Goal: Browse casually: Explore the website without a specific task or goal

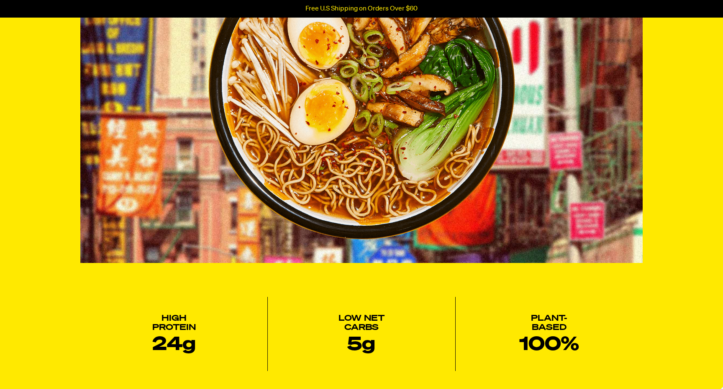
scroll to position [360, 0]
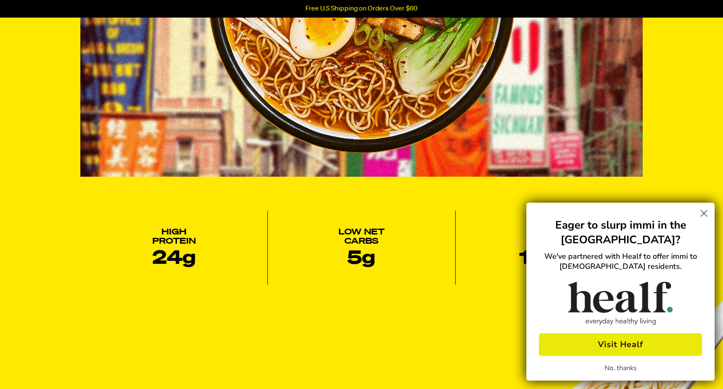
click at [704, 211] on circle "Close dialog" at bounding box center [705, 213] width 14 height 14
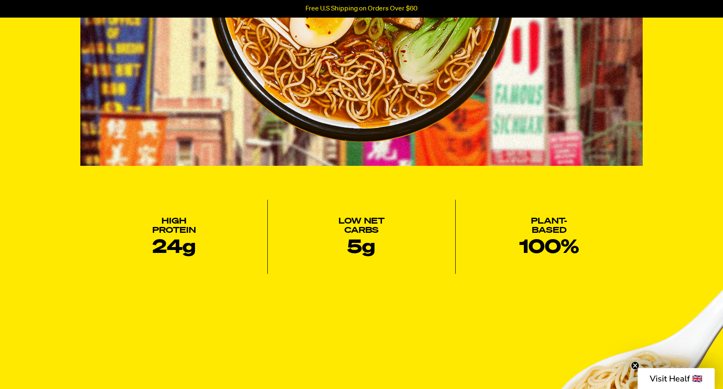
scroll to position [538, 0]
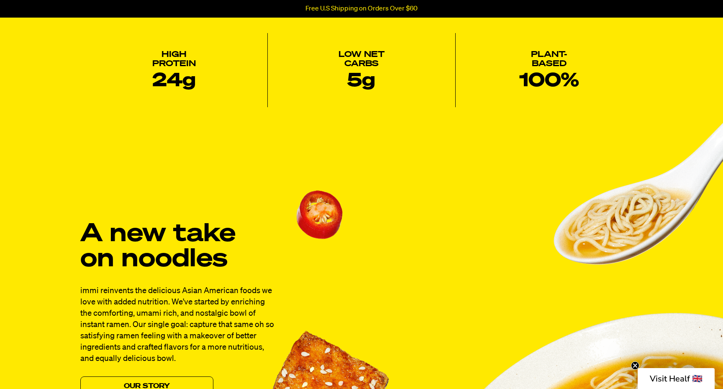
click at [636, 366] on icon "Close teaser" at bounding box center [635, 365] width 3 height 3
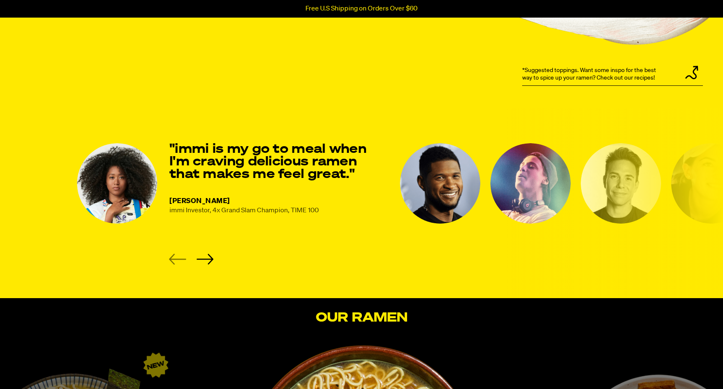
scroll to position [1081, 0]
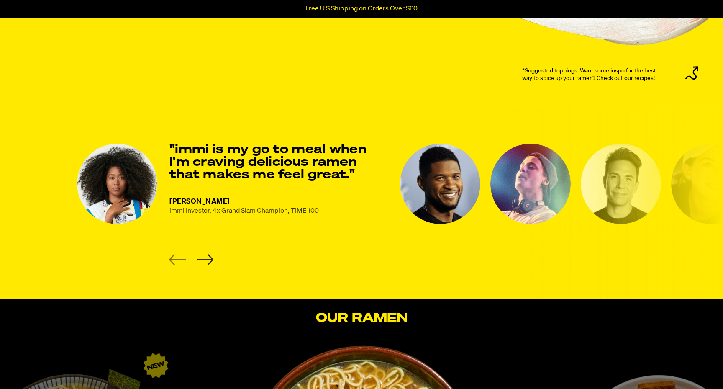
click at [209, 259] on icon "Next slide" at bounding box center [205, 259] width 17 height 10
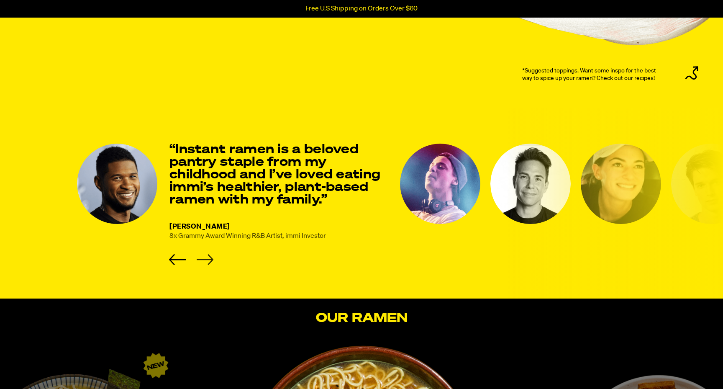
click at [209, 259] on icon "Next slide" at bounding box center [205, 259] width 17 height 10
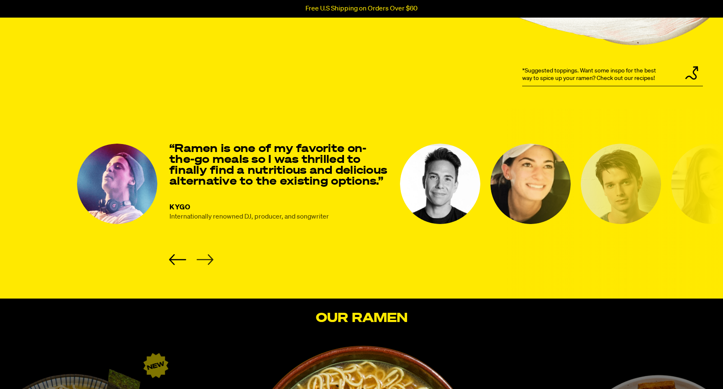
click at [209, 259] on icon "Next slide" at bounding box center [205, 259] width 17 height 10
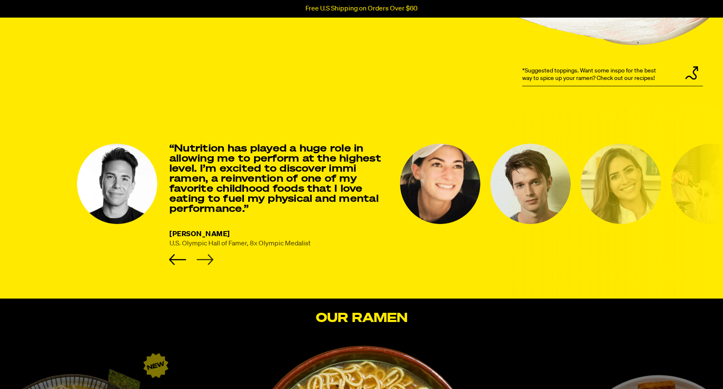
click at [209, 259] on icon "Next slide" at bounding box center [205, 259] width 17 height 10
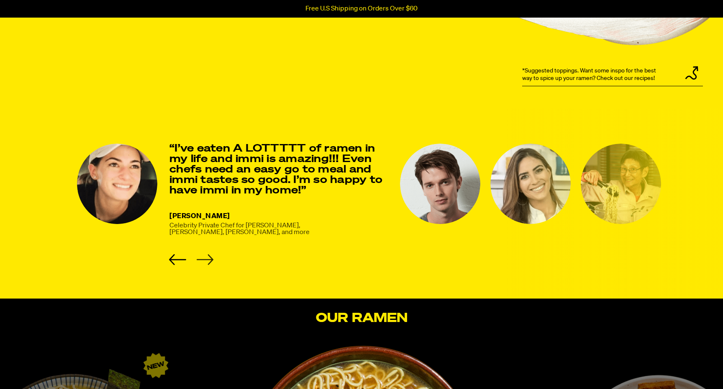
click at [209, 259] on icon "Next slide" at bounding box center [205, 259] width 17 height 10
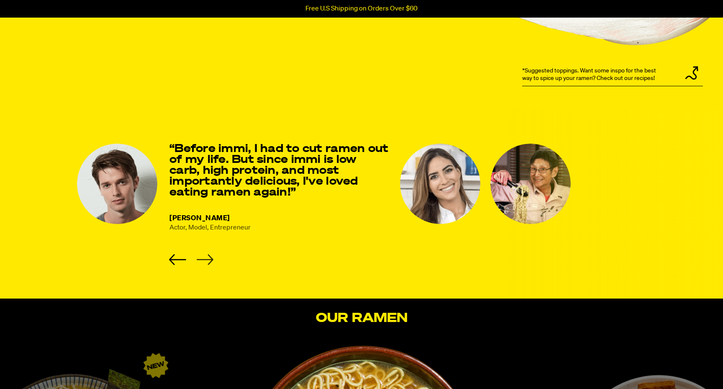
click at [209, 259] on icon "Next slide" at bounding box center [205, 259] width 17 height 10
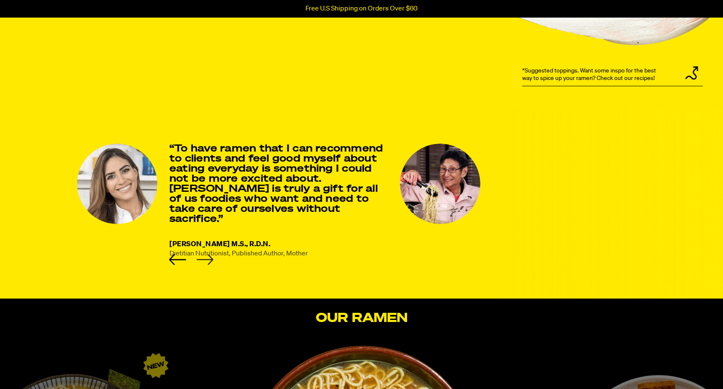
click at [209, 259] on icon "Next slide" at bounding box center [205, 259] width 17 height 10
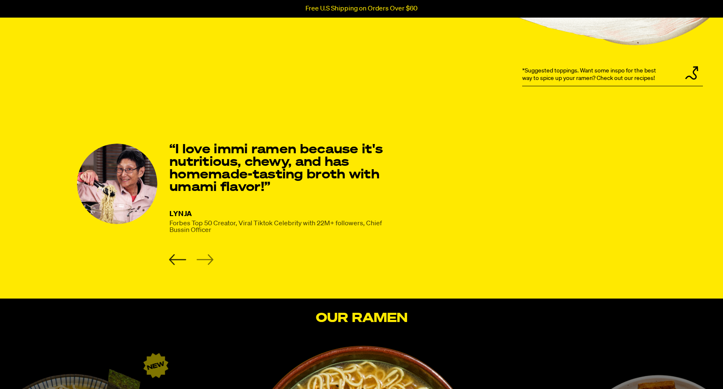
click at [172, 263] on icon "Previous slide" at bounding box center [177, 259] width 17 height 11
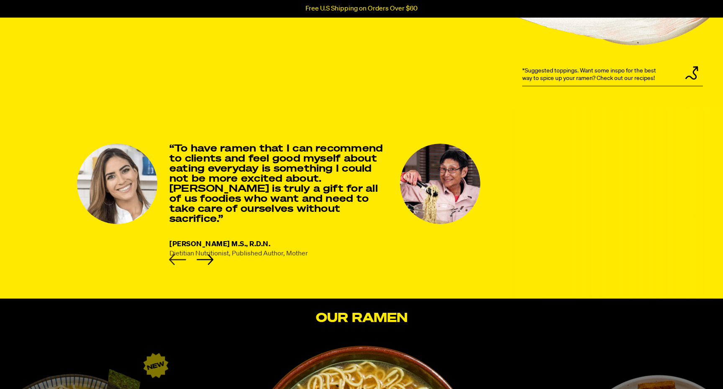
click at [172, 263] on icon "Previous slide" at bounding box center [177, 259] width 17 height 11
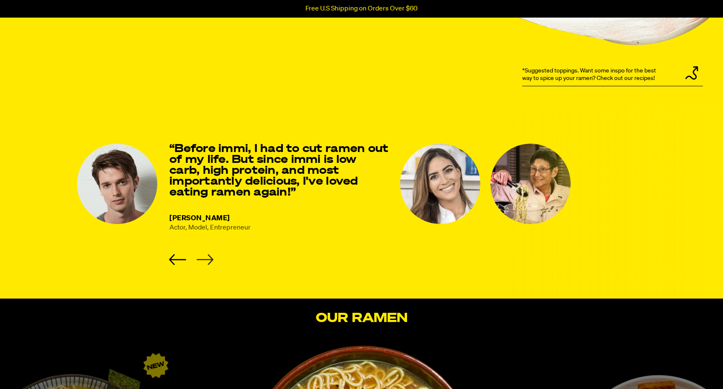
click at [206, 260] on icon "Next slide" at bounding box center [204, 259] width 17 height 11
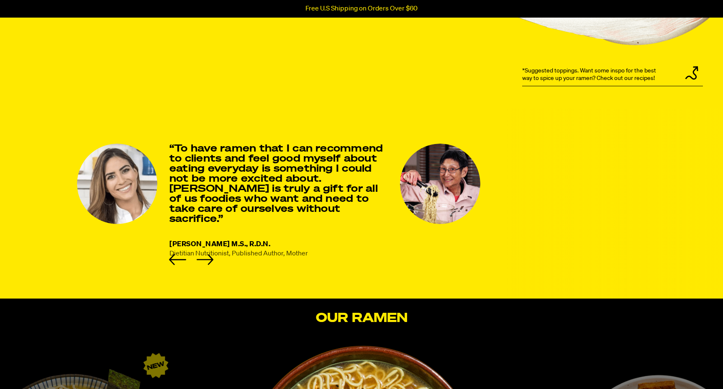
click at [423, 185] on img "8 of 8" at bounding box center [440, 184] width 80 height 80
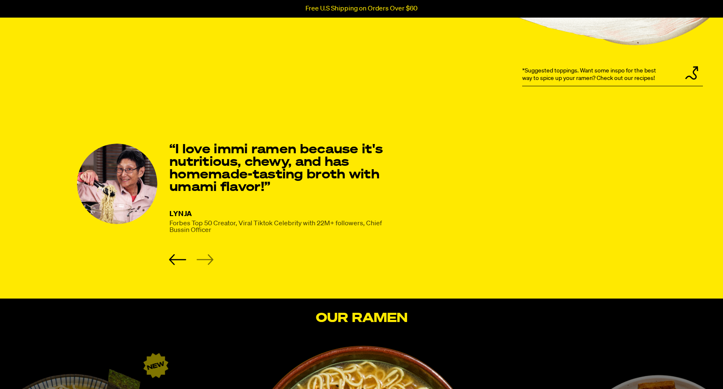
drag, startPoint x: 116, startPoint y: 172, endPoint x: 238, endPoint y: 172, distance: 122.3
click at [157, 172] on img "8 of 8" at bounding box center [117, 184] width 80 height 80
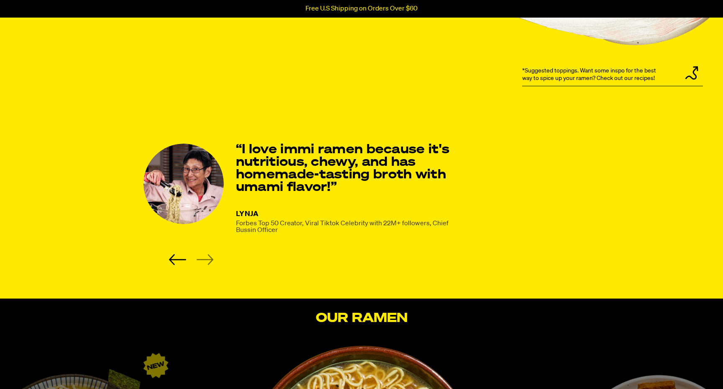
drag, startPoint x: 158, startPoint y: 176, endPoint x: 425, endPoint y: 183, distance: 267.2
click at [224, 180] on img "8 of 8" at bounding box center [184, 184] width 80 height 80
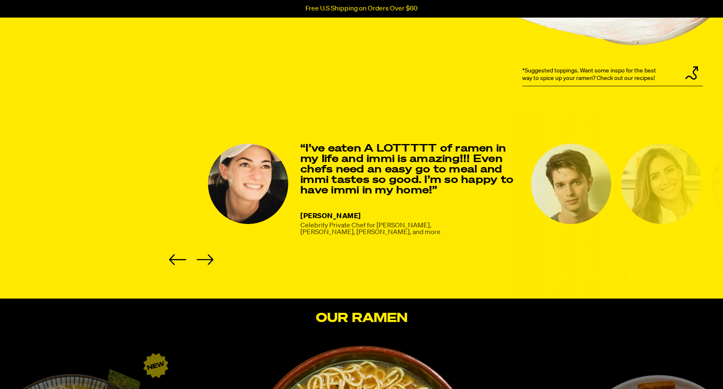
drag, startPoint x: 390, startPoint y: 176, endPoint x: 450, endPoint y: 178, distance: 60.3
click at [439, 176] on p "“I’ve eaten A LOTTTTT of ramen in my life and immi is amazing!!! Even chefs nee…" at bounding box center [411, 170] width 221 height 52
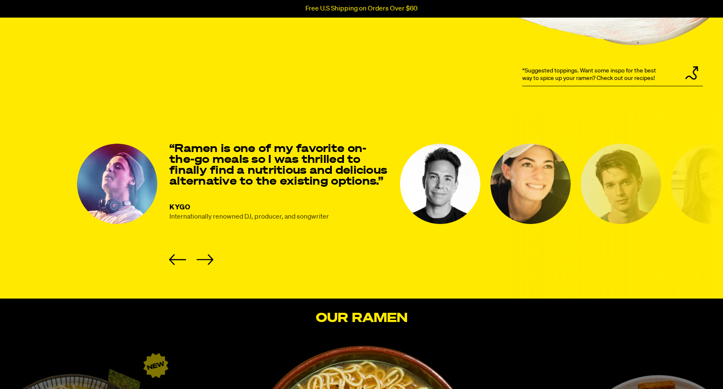
drag, startPoint x: 294, startPoint y: 178, endPoint x: 238, endPoint y: 177, distance: 56.1
click at [238, 177] on p "“Ramen is one of my favorite on-the-go meals so I was thrilled to finally find …" at bounding box center [280, 166] width 221 height 44
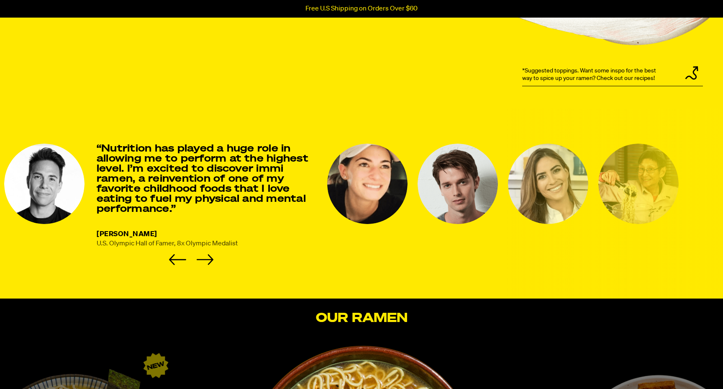
drag, startPoint x: 278, startPoint y: 188, endPoint x: 203, endPoint y: 188, distance: 75.4
click at [203, 188] on p "“Nutrition has played a huge role in allowing me to perform at the highest leve…" at bounding box center [207, 179] width 221 height 70
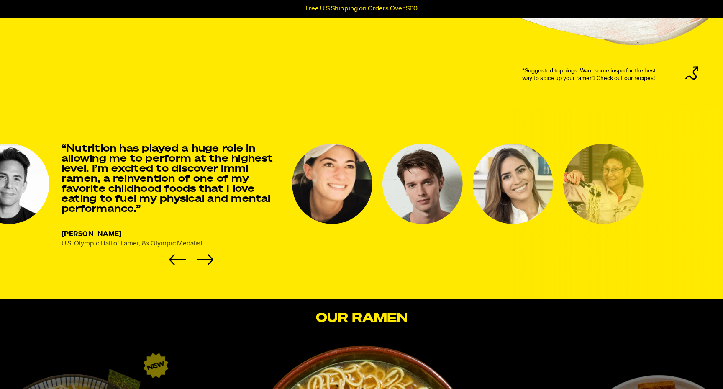
drag, startPoint x: 261, startPoint y: 208, endPoint x: 147, endPoint y: 208, distance: 113.9
click at [147, 208] on p "“Nutrition has played a huge role in allowing me to perform at the highest leve…" at bounding box center [172, 179] width 221 height 70
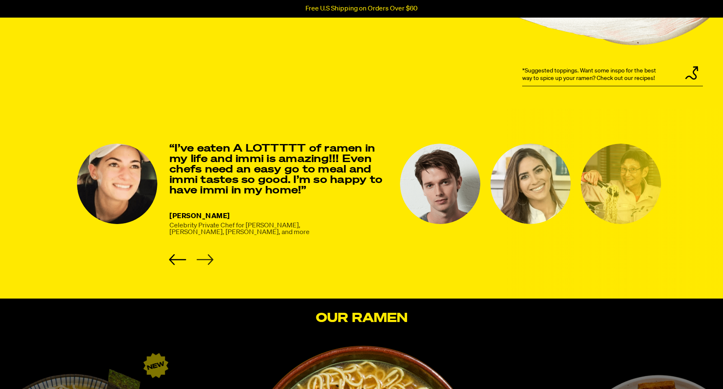
click at [208, 256] on icon "Next slide" at bounding box center [204, 259] width 17 height 11
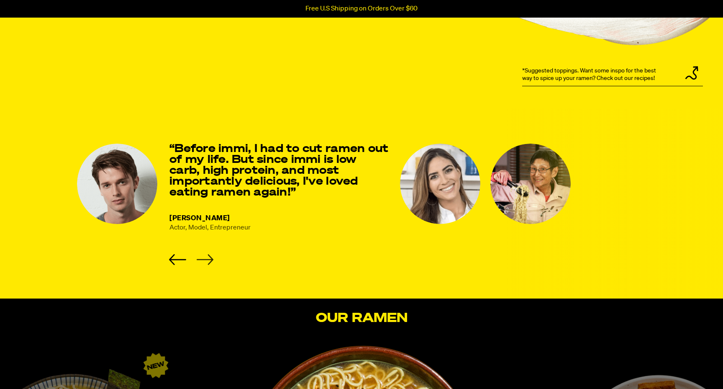
click at [208, 256] on icon "Next slide" at bounding box center [204, 259] width 17 height 11
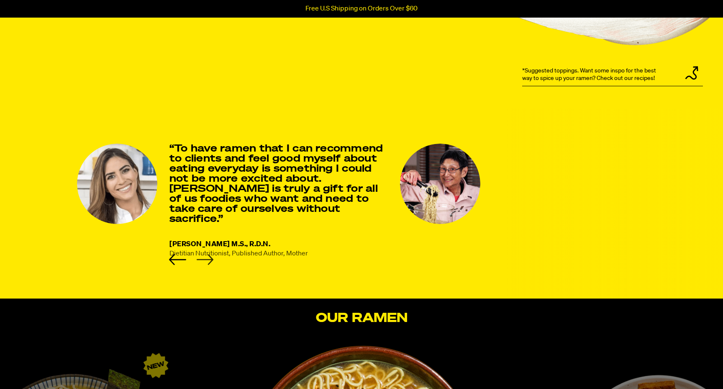
click at [208, 256] on icon "Next slide" at bounding box center [204, 259] width 17 height 11
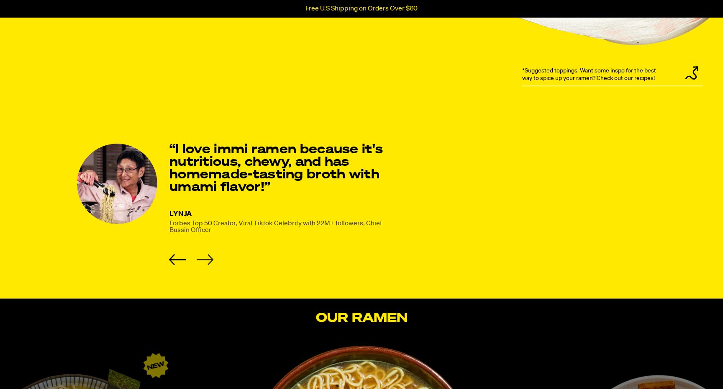
click at [208, 256] on icon "Next slide" at bounding box center [204, 259] width 17 height 11
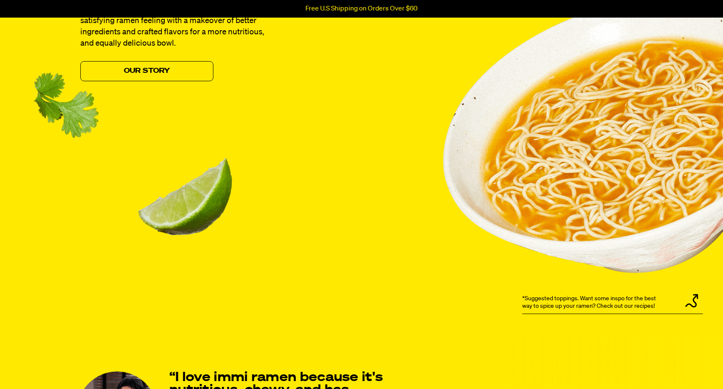
scroll to position [824, 0]
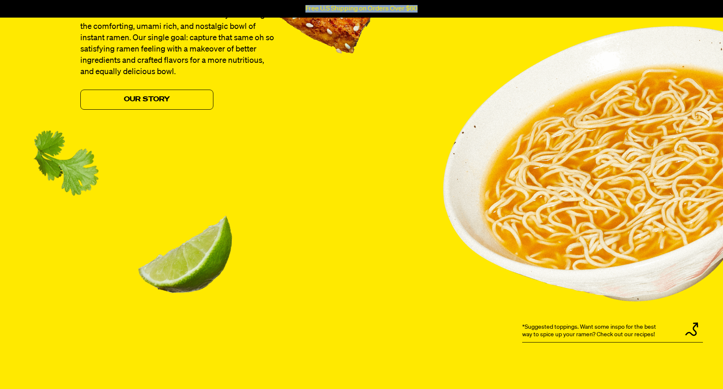
drag, startPoint x: 418, startPoint y: 10, endPoint x: 306, endPoint y: 8, distance: 111.8
click at [306, 8] on div "Free U.S Shipping on Orders Over $60" at bounding box center [361, 9] width 603 height 8
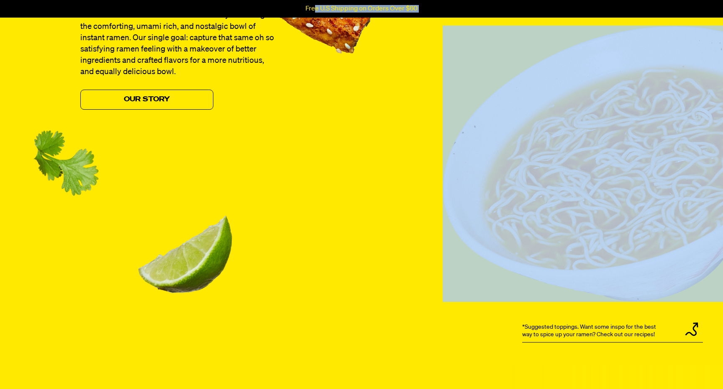
drag, startPoint x: 316, startPoint y: 8, endPoint x: 316, endPoint y: 40, distance: 32.2
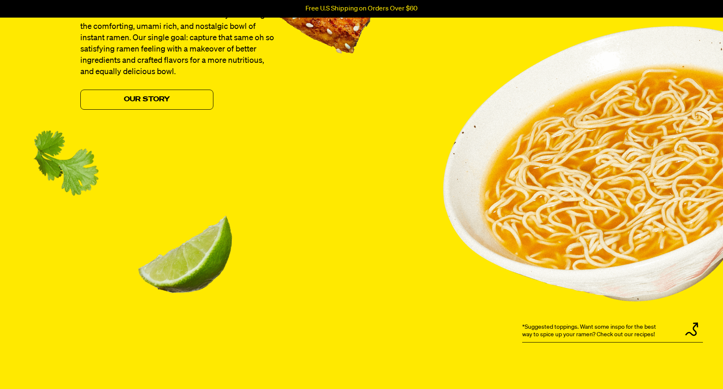
click at [306, 7] on p "Free U.S Shipping on Orders Over $60" at bounding box center [362, 9] width 112 height 8
drag, startPoint x: 306, startPoint y: 7, endPoint x: 422, endPoint y: 9, distance: 115.6
click at [422, 9] on div "Free U.S Shipping on Orders Over $60" at bounding box center [361, 9] width 603 height 8
click at [409, 83] on div "A new take on noodles immi reinvents the delicious Asian American foods we love…" at bounding box center [361, 101] width 603 height 527
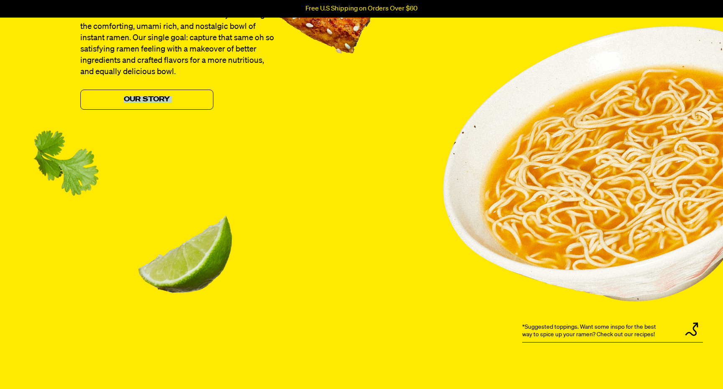
click at [409, 83] on div "A new take on noodles immi reinvents the delicious Asian American foods we love…" at bounding box center [361, 101] width 603 height 527
click at [453, 93] on img at bounding box center [625, 164] width 364 height 276
drag, startPoint x: 403, startPoint y: 160, endPoint x: 396, endPoint y: 88, distance: 72.3
click at [396, 88] on div "A new take on noodles immi reinvents the delicious Asian American foods we love…" at bounding box center [361, 101] width 603 height 527
click at [566, 331] on p "*Suggested toppings. Want some inspo for the best way to spice up your ramen? C…" at bounding box center [594, 330] width 142 height 15
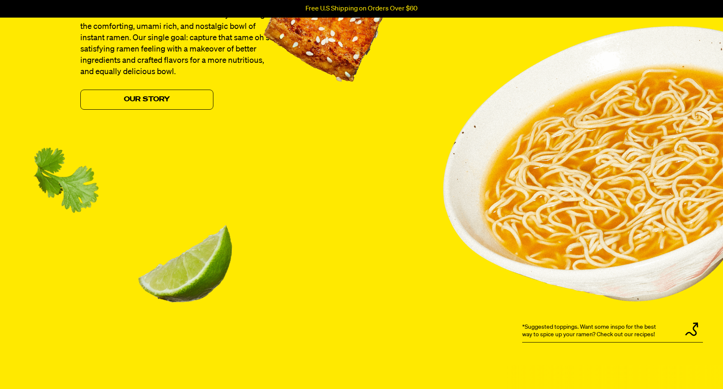
drag, startPoint x: 0, startPoint y: 0, endPoint x: 436, endPoint y: 213, distance: 485.2
click at [436, 213] on div "A new take on noodles immi reinvents the delicious Asian American foods we love…" at bounding box center [361, 101] width 603 height 527
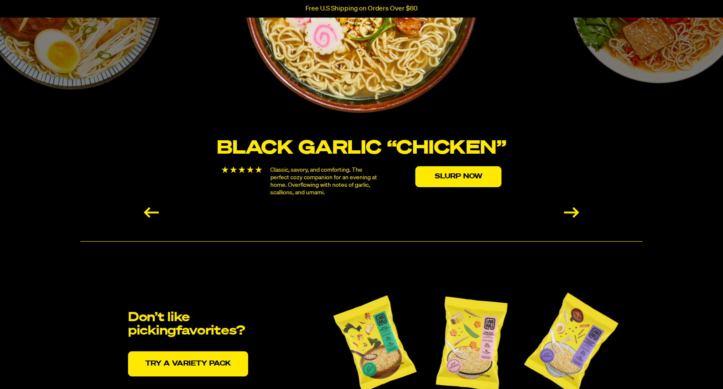
scroll to position [1552, 0]
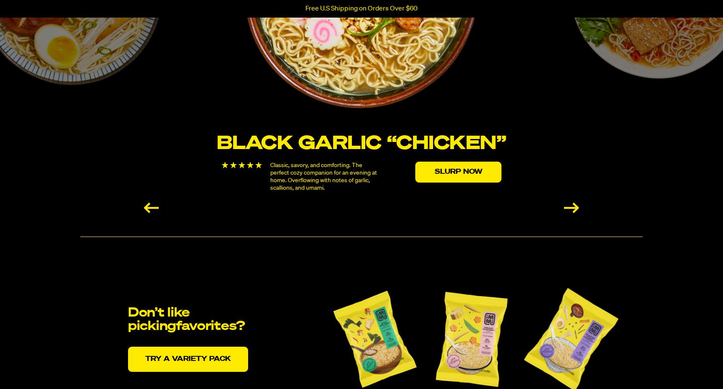
click at [574, 206] on div "Next slide" at bounding box center [571, 208] width 15 height 10
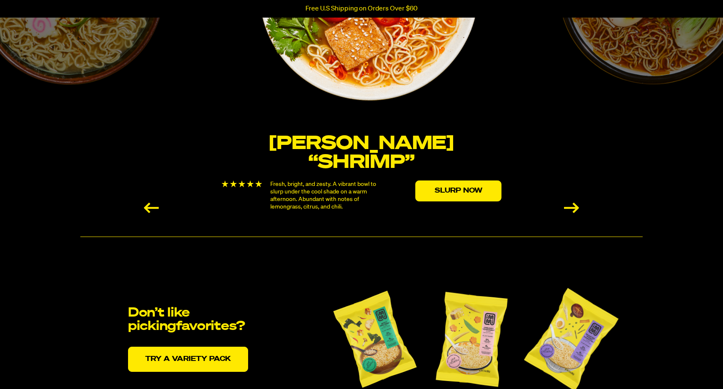
click at [574, 206] on div "Next slide" at bounding box center [571, 208] width 15 height 10
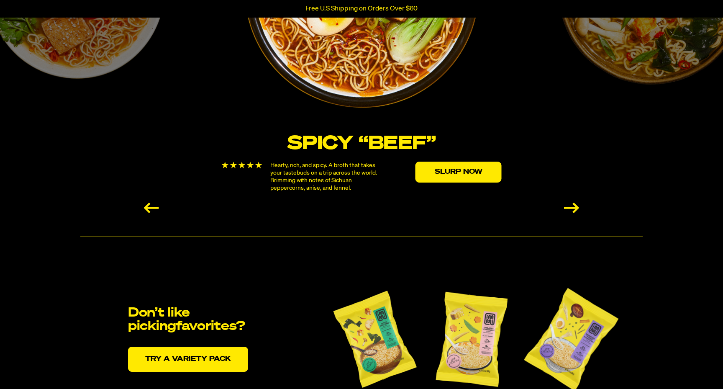
click at [574, 206] on div "Next slide" at bounding box center [571, 208] width 15 height 10
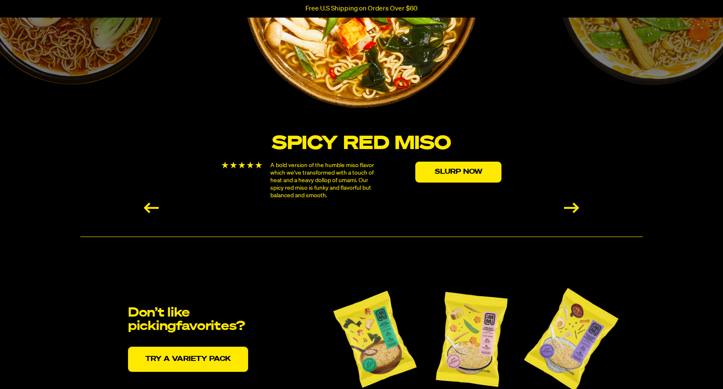
click at [574, 206] on div "Next slide" at bounding box center [571, 208] width 15 height 10
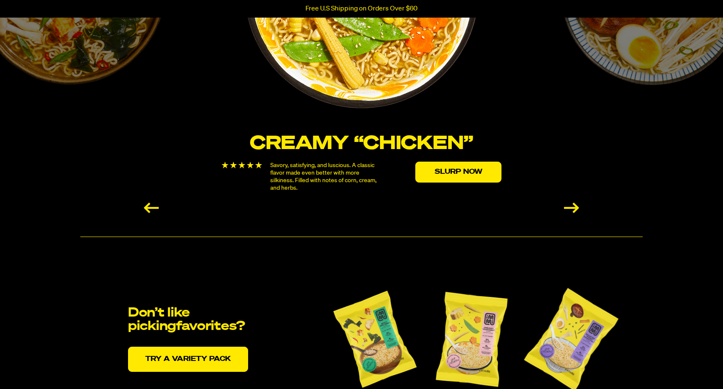
click at [574, 206] on div "Next slide" at bounding box center [571, 208] width 15 height 10
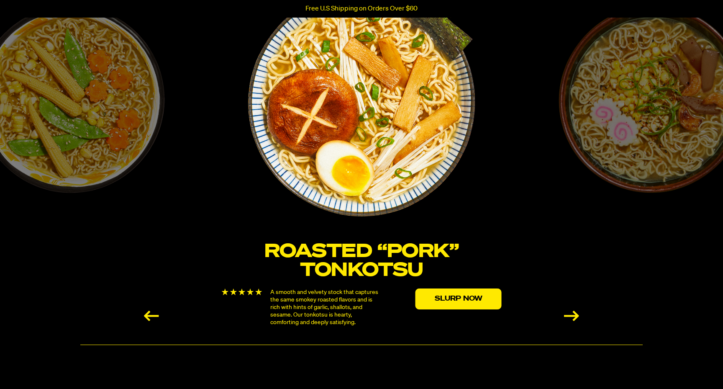
scroll to position [1439, 0]
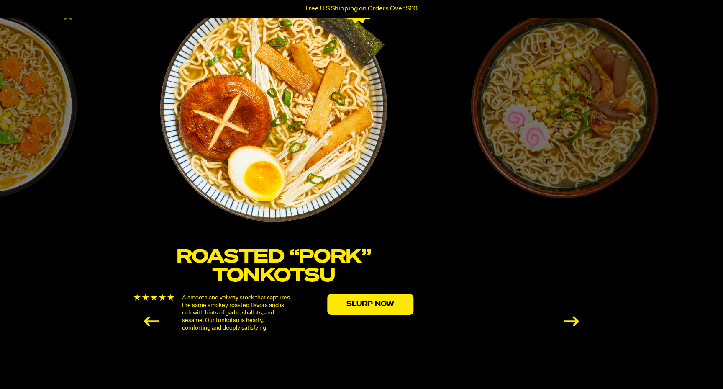
click at [484, 178] on div "Black Garlic “Chicken” Classic, savory, and comforting. The perfect cozy compan…" at bounding box center [564, 159] width 291 height 344
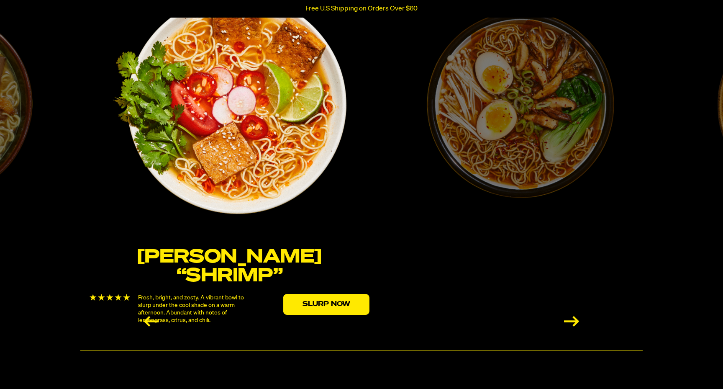
click at [375, 186] on div "Spicy “Beef” Hearty, rich, and spicy. A broth that takes your tastebuds on a tr…" at bounding box center [520, 159] width 291 height 344
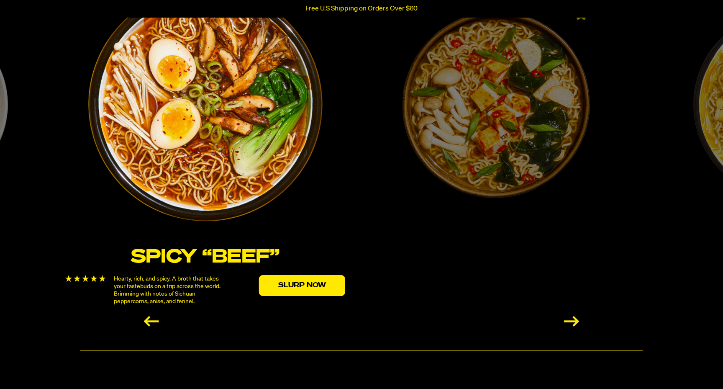
click at [295, 202] on img "3 / 6" at bounding box center [205, 104] width 255 height 255
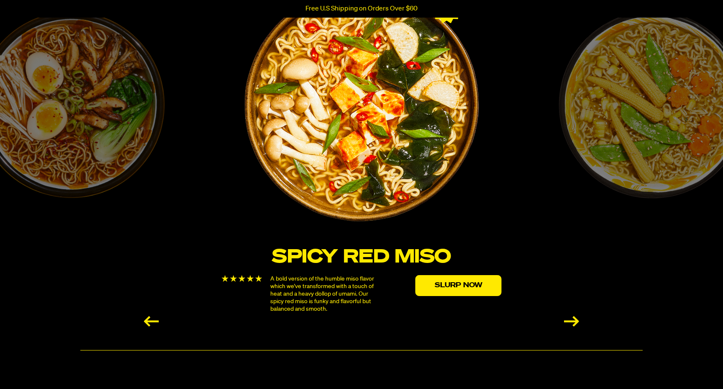
click at [298, 219] on img "4 / 6" at bounding box center [361, 104] width 242 height 242
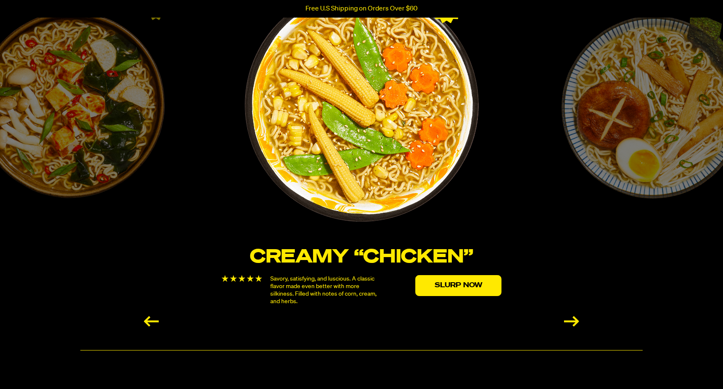
click at [273, 207] on img "5 / 6" at bounding box center [361, 104] width 269 height 269
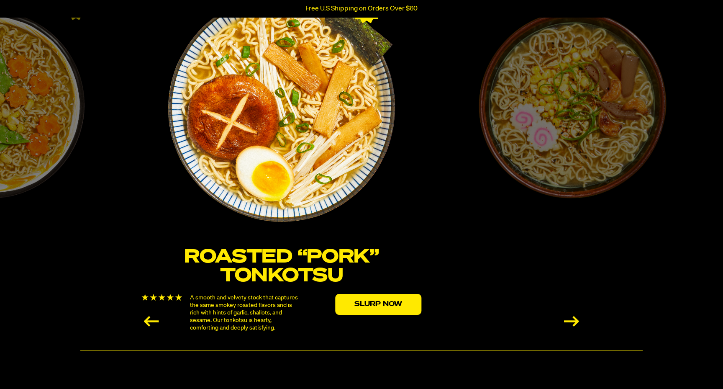
click at [310, 191] on img "6 / 6" at bounding box center [281, 104] width 242 height 242
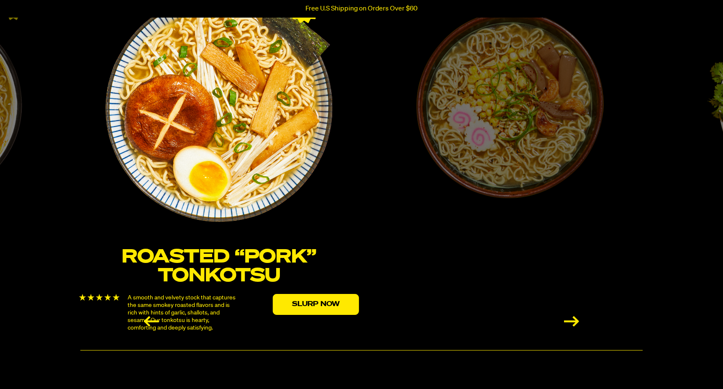
click at [289, 221] on link "6 / 6" at bounding box center [219, 117] width 291 height 260
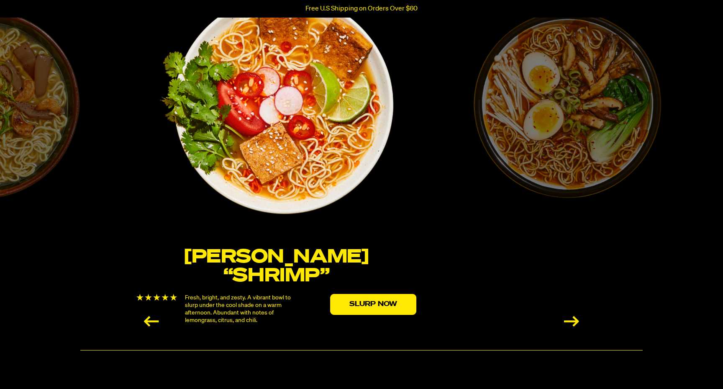
click at [305, 218] on img "2 / 6" at bounding box center [276, 104] width 244 height 244
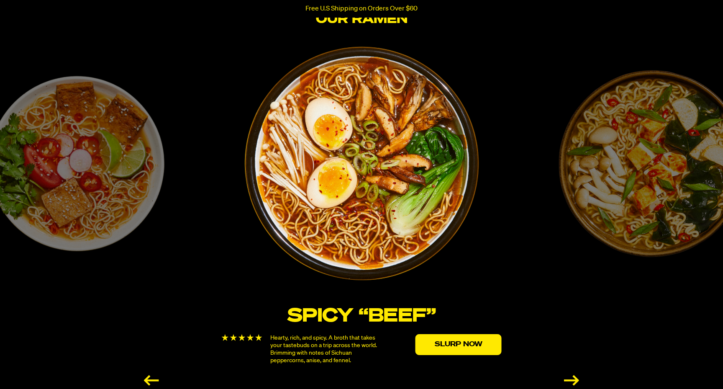
scroll to position [1383, 0]
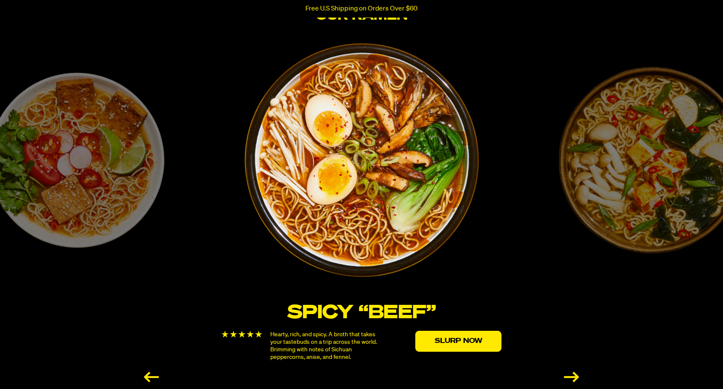
click at [571, 378] on div "Next slide" at bounding box center [571, 377] width 15 height 10
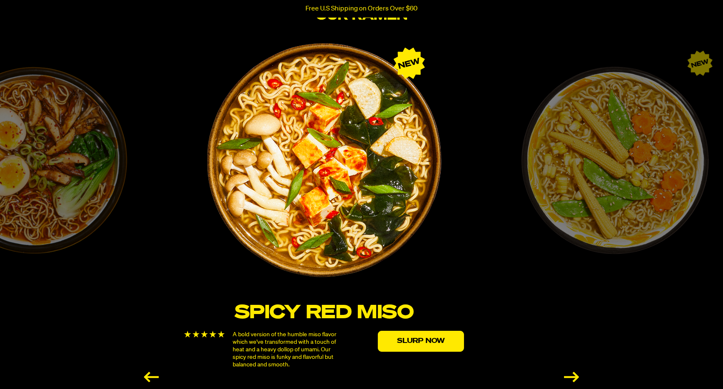
click at [492, 183] on div "Creamy “Chicken” Savory, satisfying, and luscious. A classic flavor made even b…" at bounding box center [615, 215] width 291 height 344
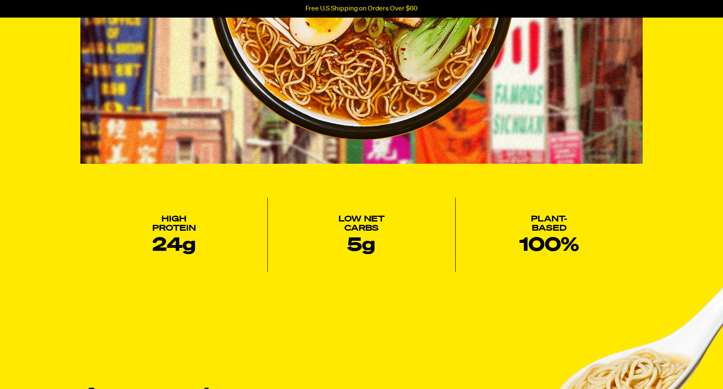
scroll to position [271, 0]
